Goal: Task Accomplishment & Management: Manage account settings

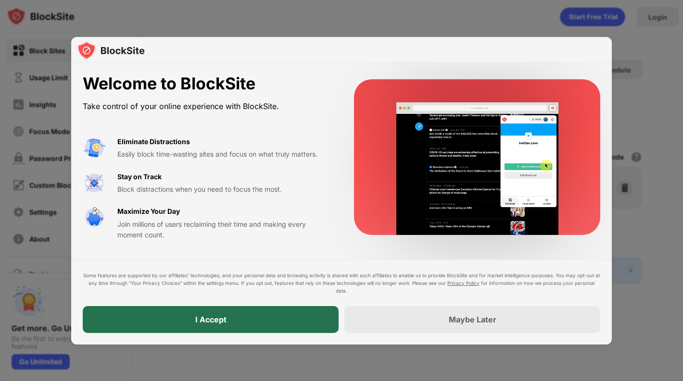
click at [278, 314] on div "I Accept" at bounding box center [211, 319] width 256 height 27
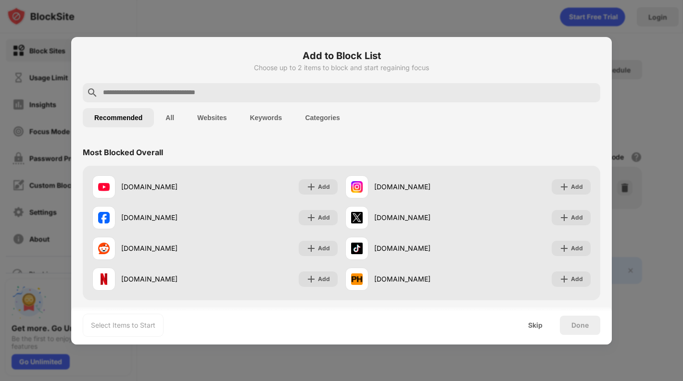
click at [399, 89] on input "text" at bounding box center [349, 93] width 494 height 12
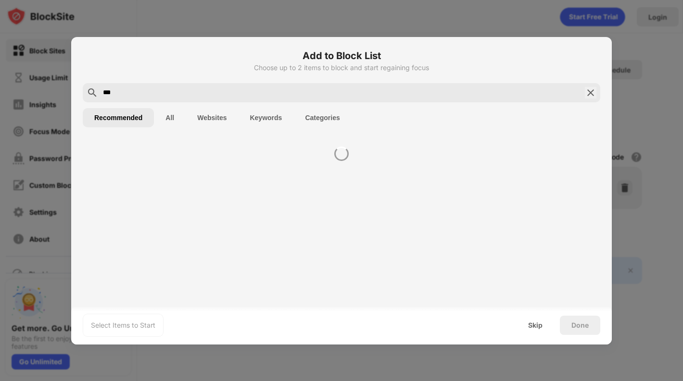
type input "****"
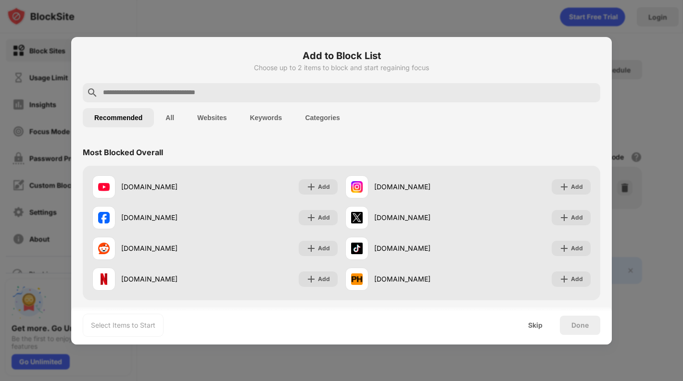
click at [265, 114] on button "Keywords" at bounding box center [265, 117] width 55 height 19
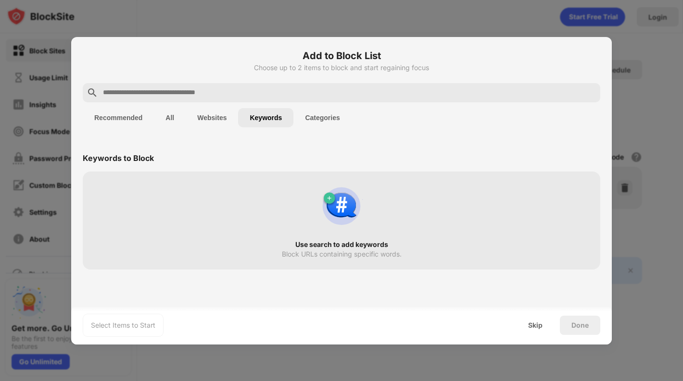
click at [269, 83] on div at bounding box center [342, 92] width 518 height 19
click at [264, 88] on input "text" at bounding box center [349, 93] width 494 height 12
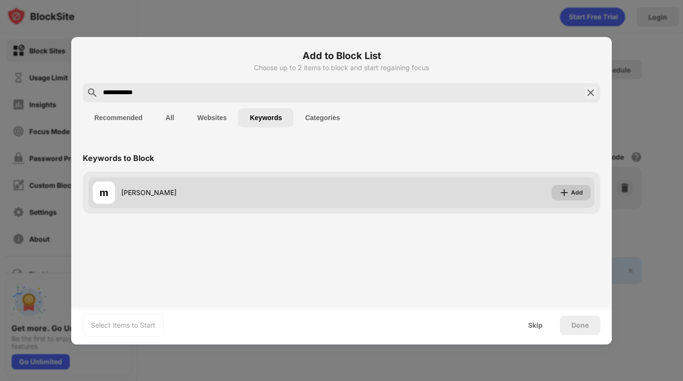
click at [567, 193] on img at bounding box center [564, 193] width 10 height 10
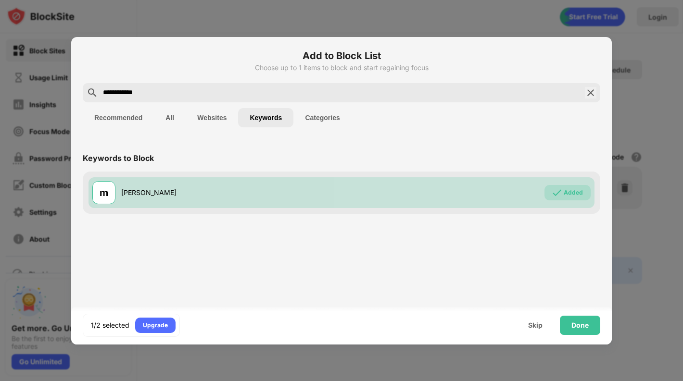
click at [424, 91] on input "**********" at bounding box center [341, 93] width 479 height 12
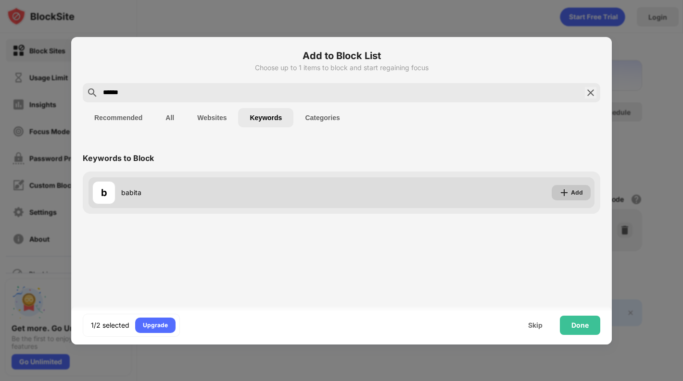
type input "******"
click at [581, 192] on div "Add" at bounding box center [577, 193] width 12 height 10
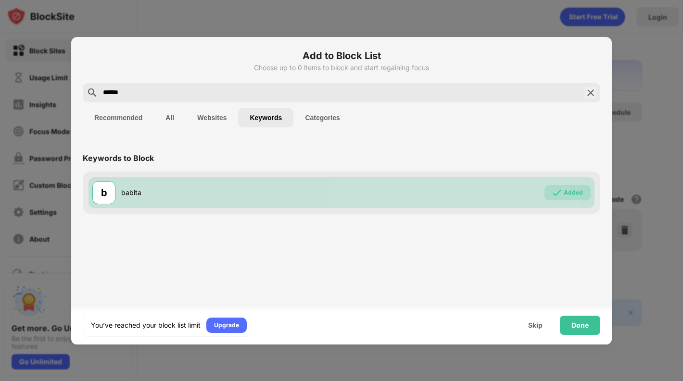
click at [121, 117] on button "Recommended" at bounding box center [118, 117] width 71 height 19
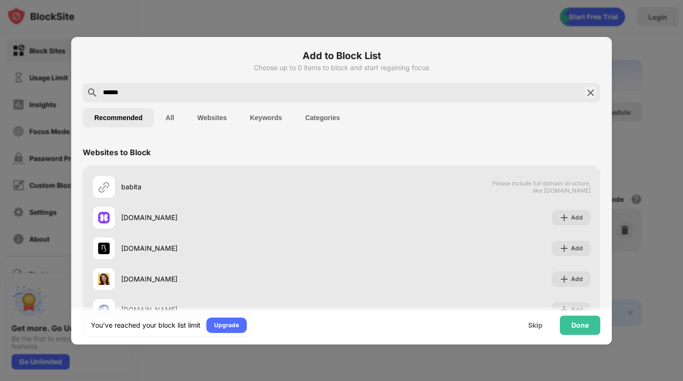
click at [165, 112] on button "All" at bounding box center [170, 117] width 32 height 19
click at [217, 119] on button "Websites" at bounding box center [212, 117] width 52 height 19
click at [239, 90] on input "******" at bounding box center [341, 93] width 479 height 12
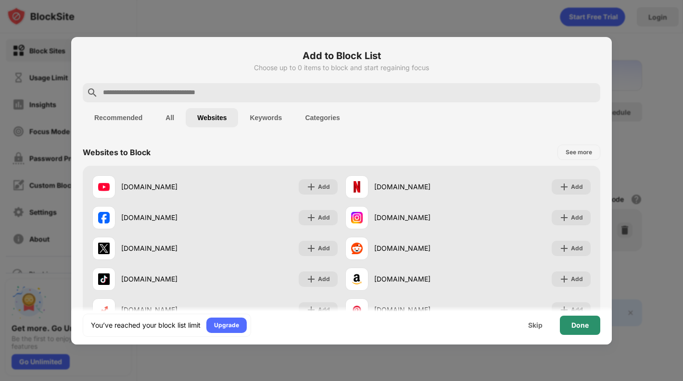
click at [589, 325] on div "Done" at bounding box center [580, 325] width 40 height 19
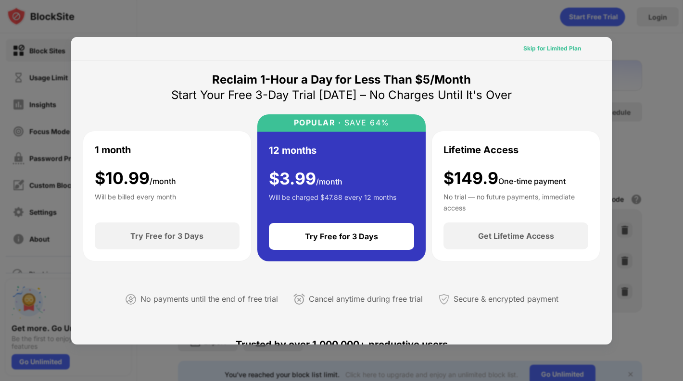
click at [566, 53] on div "Skip for Limited Plan" at bounding box center [552, 48] width 73 height 15
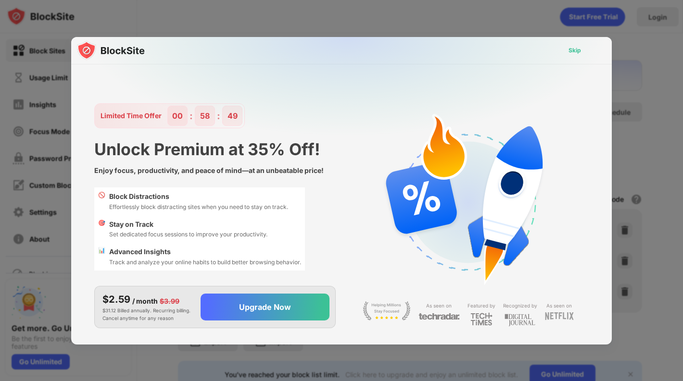
click at [566, 53] on div "Skip" at bounding box center [575, 50] width 28 height 15
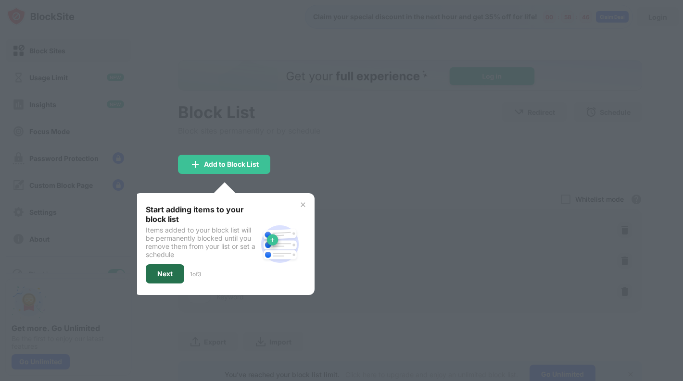
click at [159, 275] on div "Next" at bounding box center [164, 274] width 15 height 8
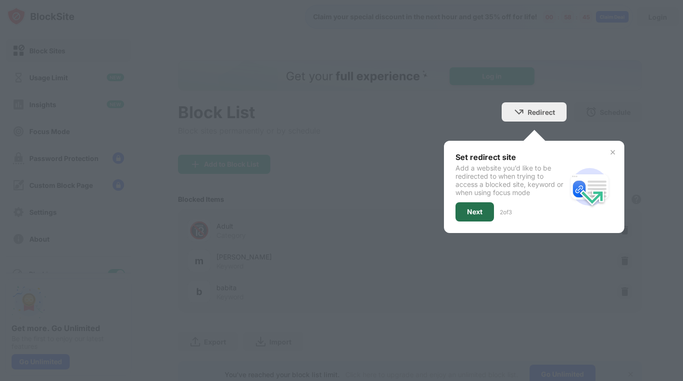
click at [485, 209] on div "Next" at bounding box center [475, 212] width 38 height 19
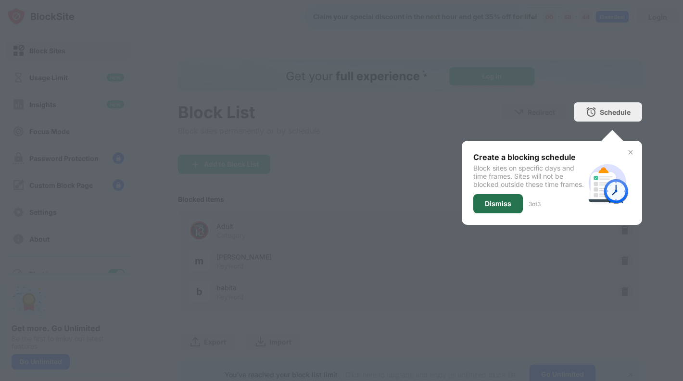
click at [502, 208] on div "Dismiss" at bounding box center [498, 204] width 26 height 8
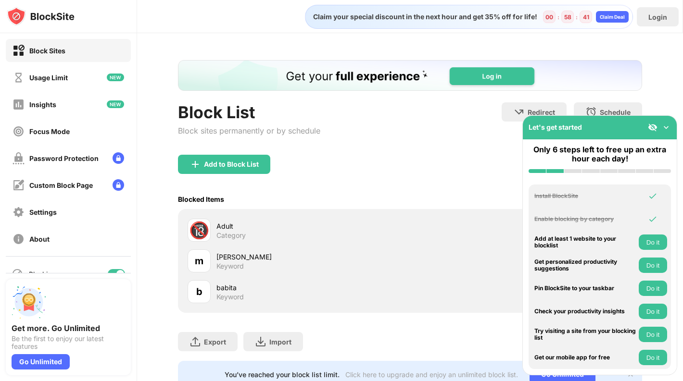
click at [667, 130] on img at bounding box center [666, 128] width 10 height 10
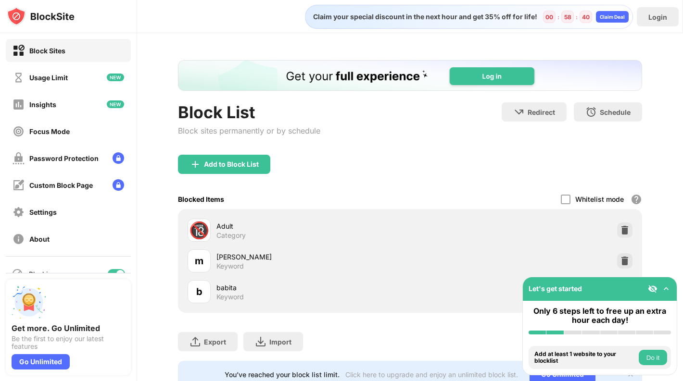
scroll to position [33, 0]
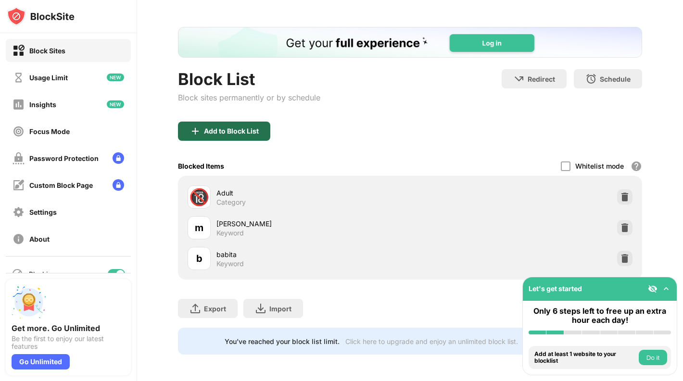
click at [257, 130] on div "Add to Block List" at bounding box center [231, 131] width 55 height 8
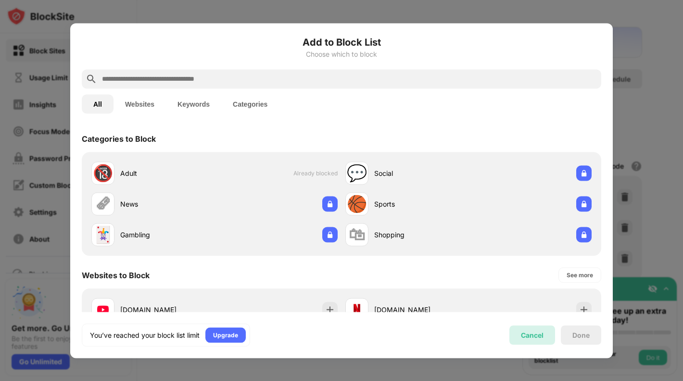
click at [528, 336] on div "Cancel" at bounding box center [532, 335] width 23 height 8
